Goal: Task Accomplishment & Management: Manage account settings

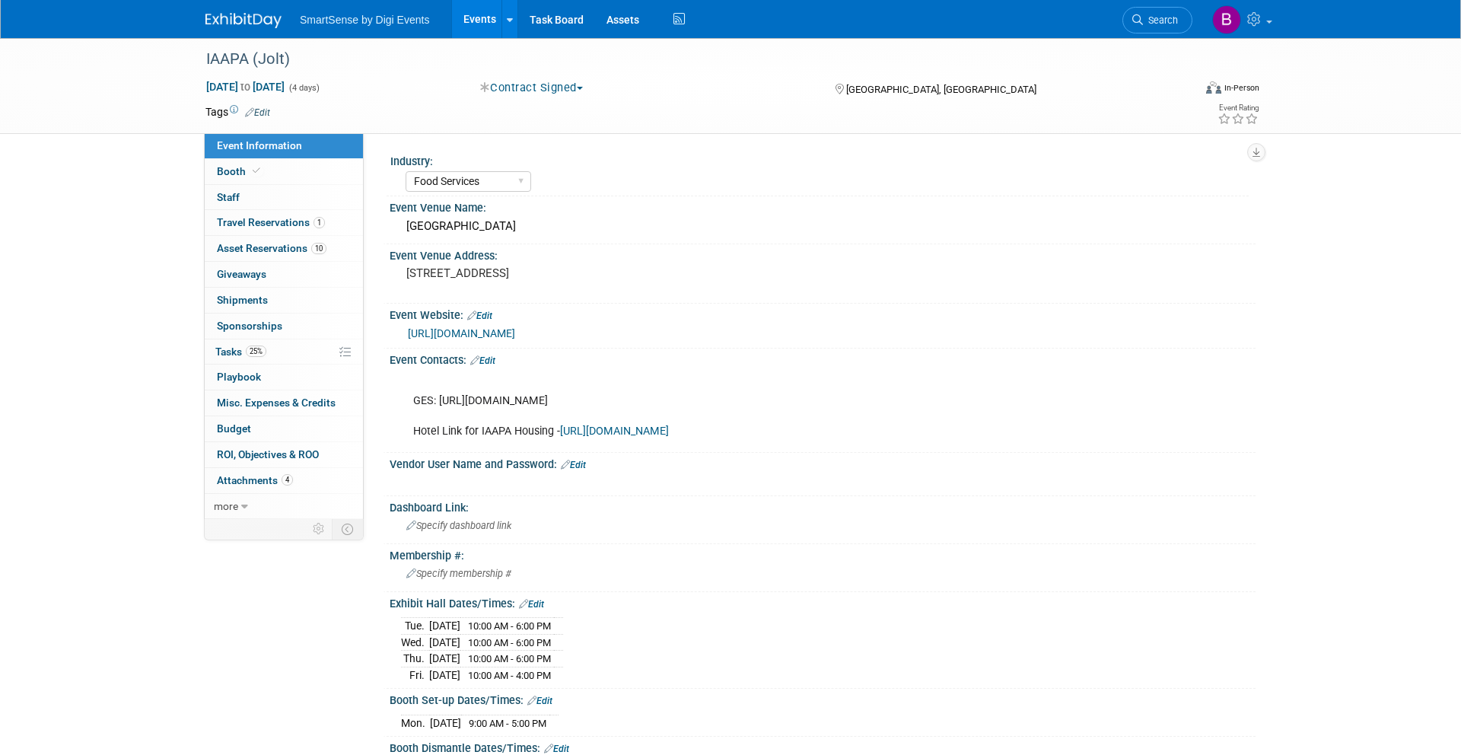
select select "Food Services"
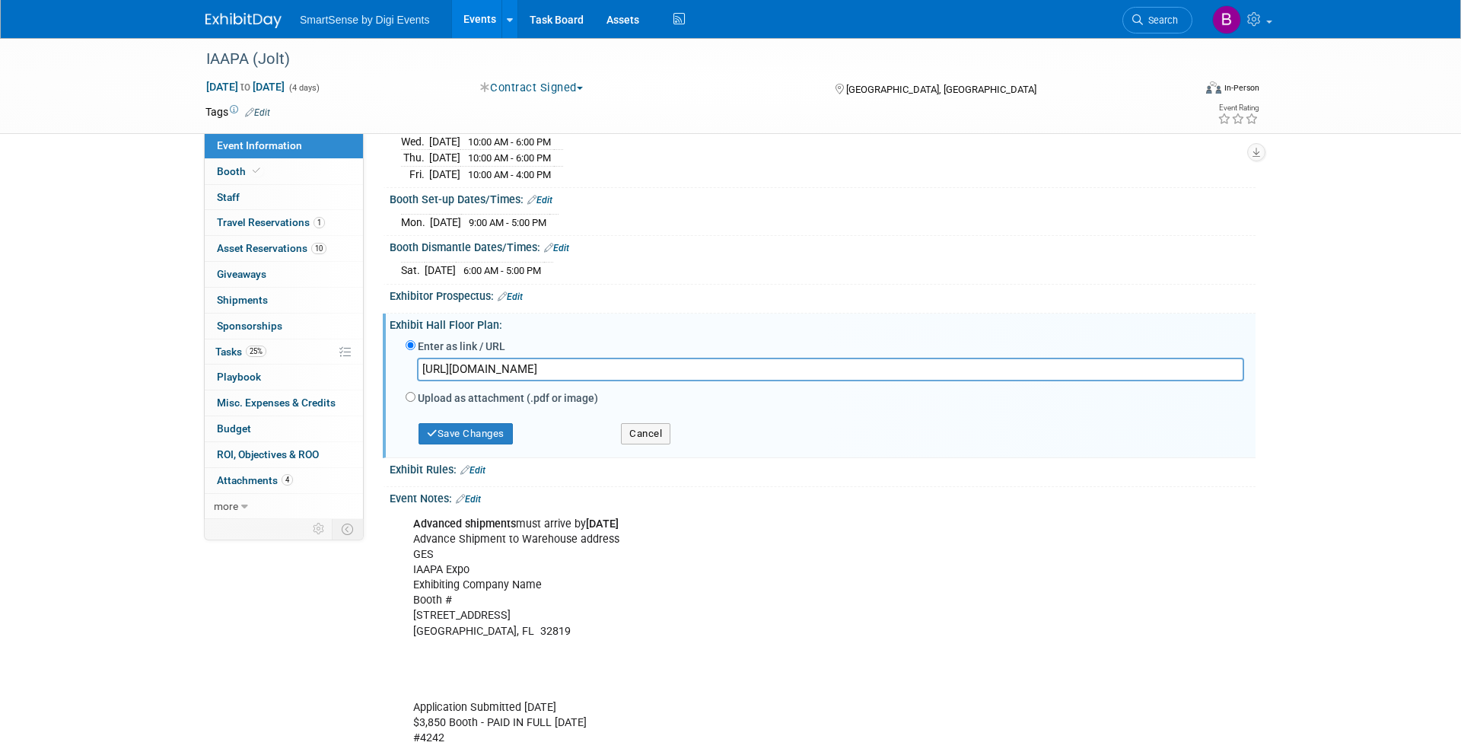
scroll to position [474, 0]
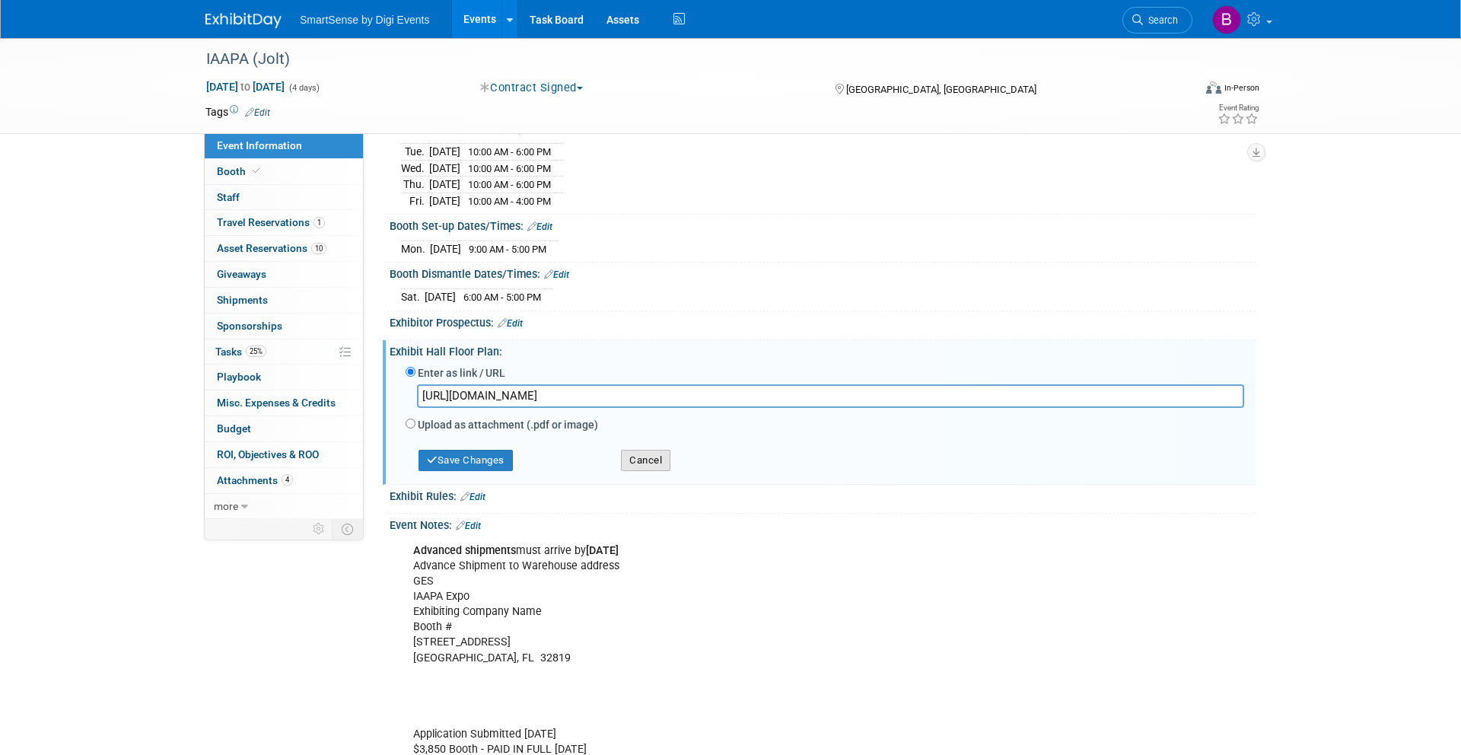
click at [663, 471] on button "Cancel" at bounding box center [645, 460] width 49 height 21
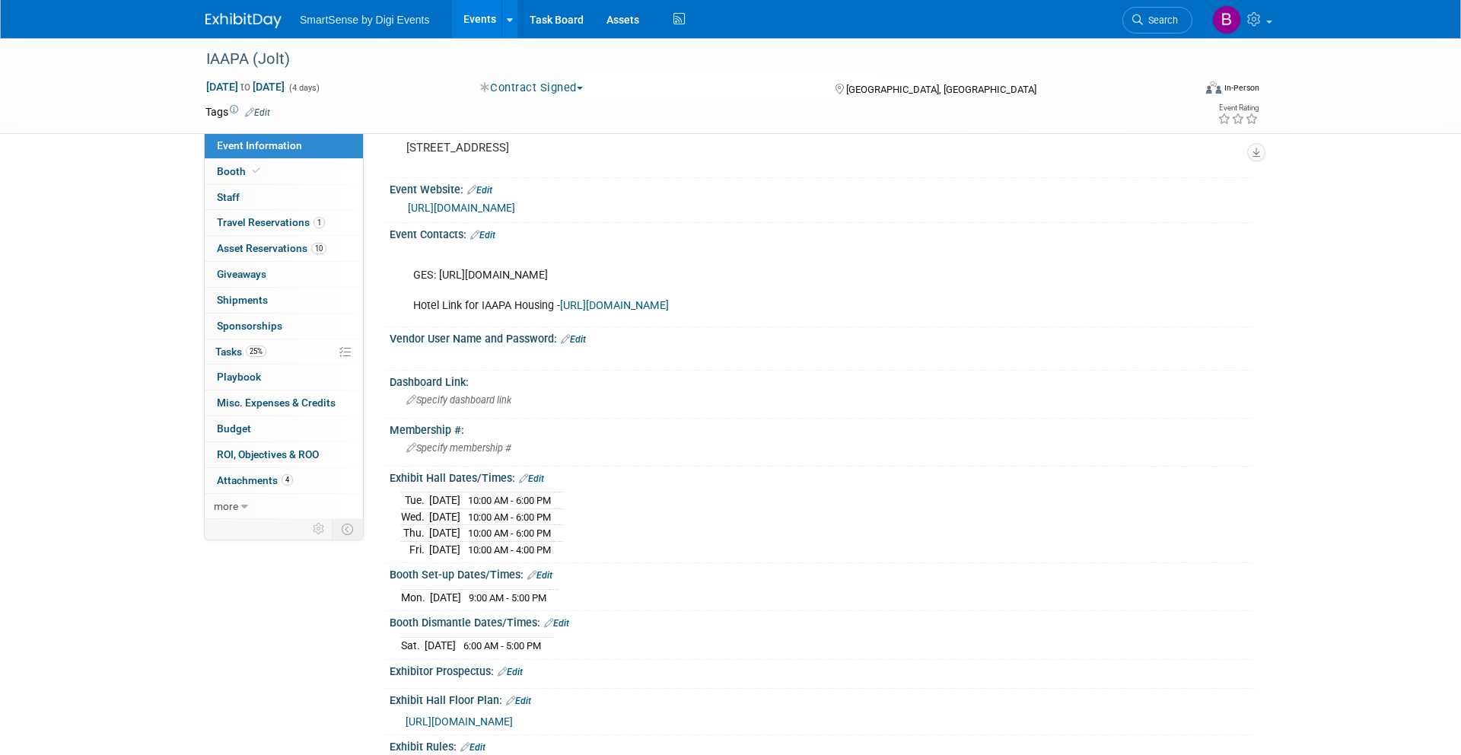
scroll to position [0, 0]
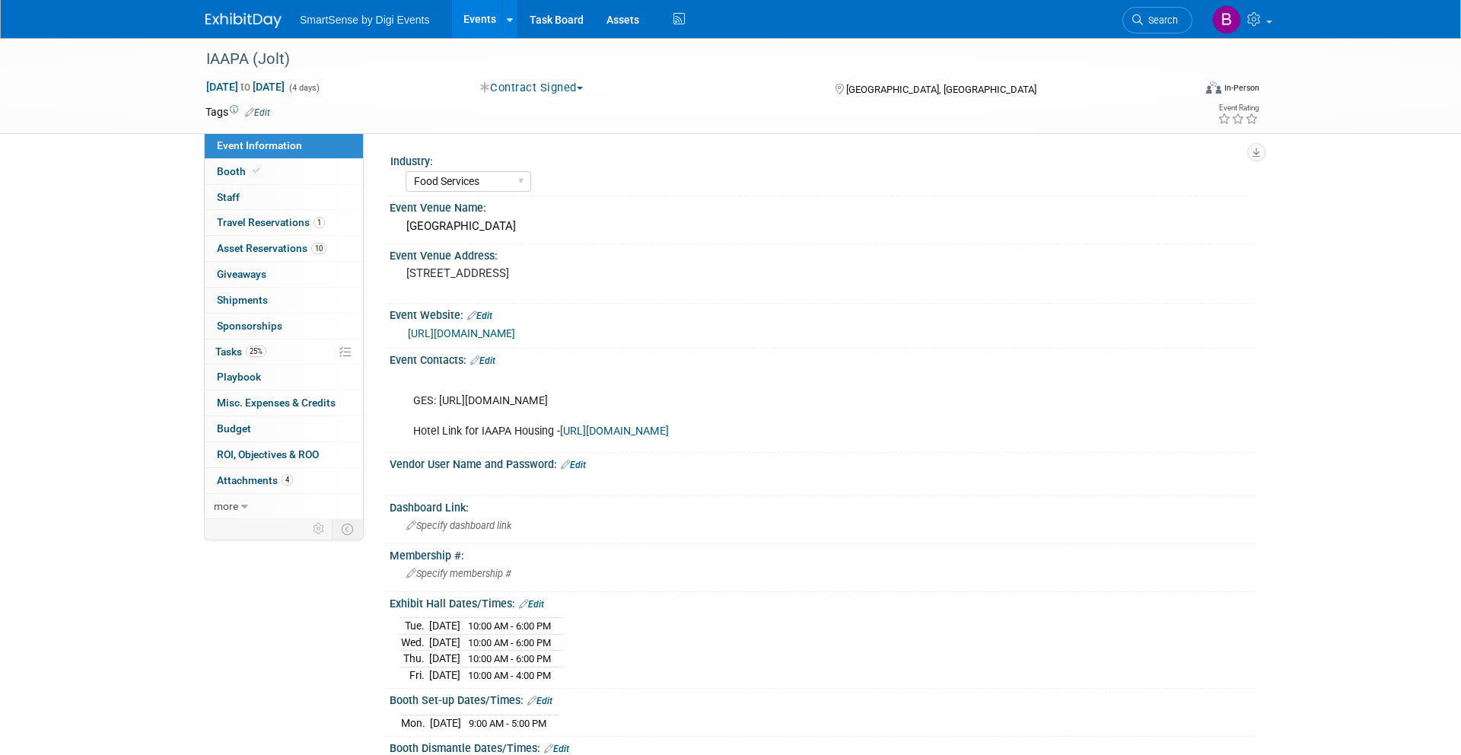
click at [513, 336] on link "[URL][DOMAIN_NAME]" at bounding box center [461, 333] width 107 height 12
click at [275, 221] on span "Travel Reservations 1" at bounding box center [271, 222] width 108 height 12
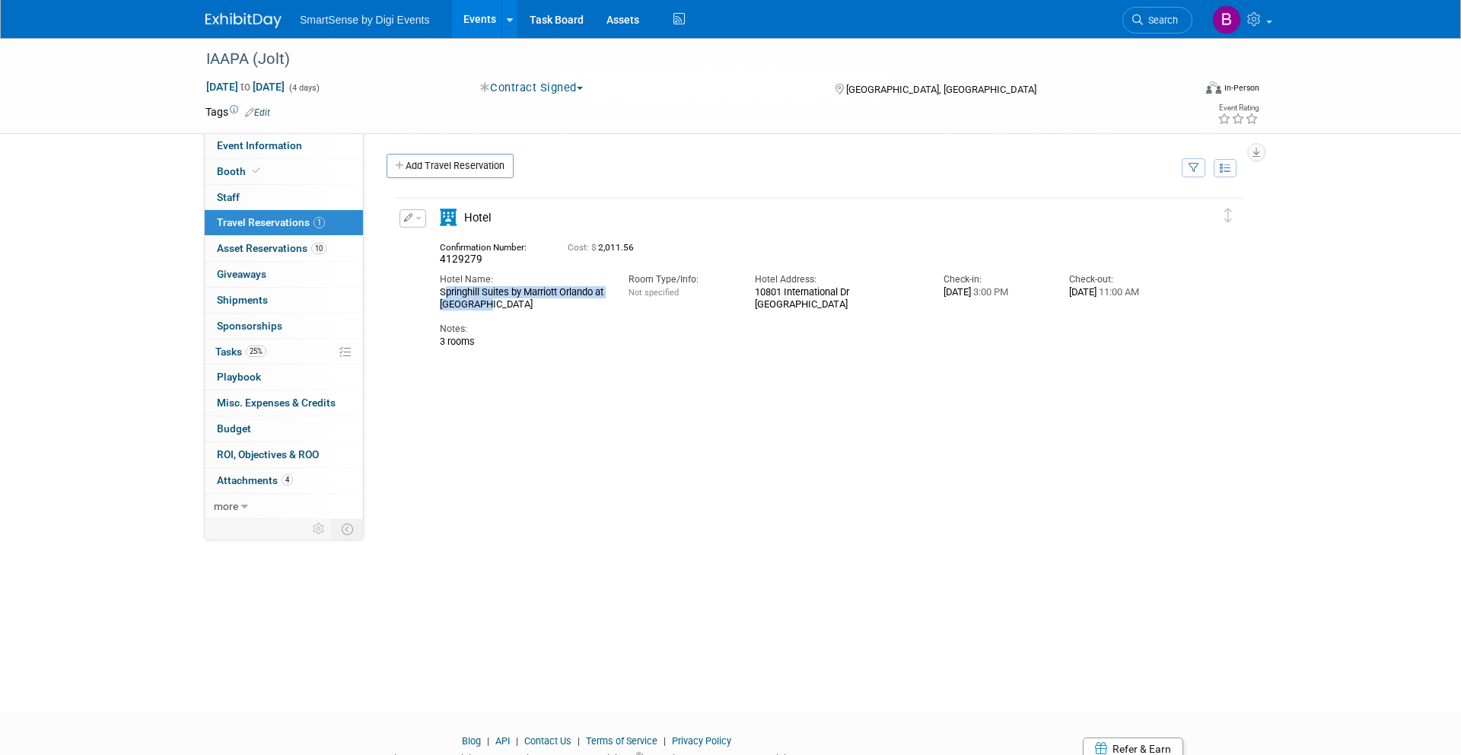
drag, startPoint x: 441, startPoint y: 293, endPoint x: 506, endPoint y: 302, distance: 65.3
click at [506, 302] on div "Springhill Suites by Marriott Orlando at [GEOGRAPHIC_DATA]" at bounding box center [523, 298] width 166 height 24
copy div "Springhill Suites by Marriott Orlando at [GEOGRAPHIC_DATA]"
drag, startPoint x: 481, startPoint y: 258, endPoint x: 440, endPoint y: 258, distance: 41.1
click at [440, 258] on div "4129279" at bounding box center [492, 259] width 105 height 13
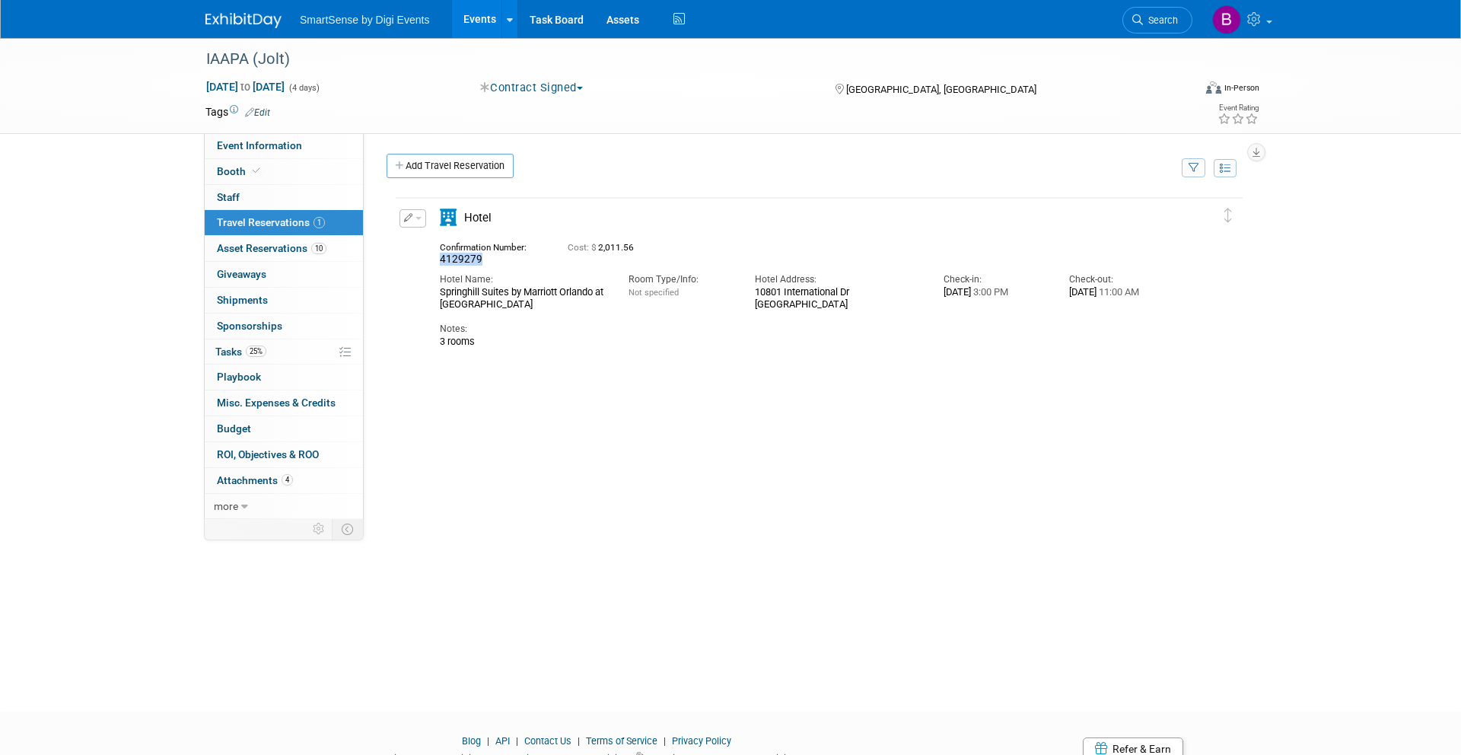
copy span "4129279"
